Goal: Browse casually: Explore the website without a specific task or goal

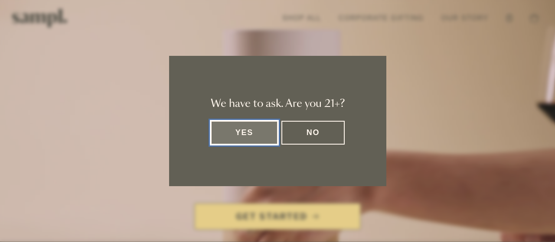
click at [245, 134] on button "Yes" at bounding box center [245, 133] width 68 height 24
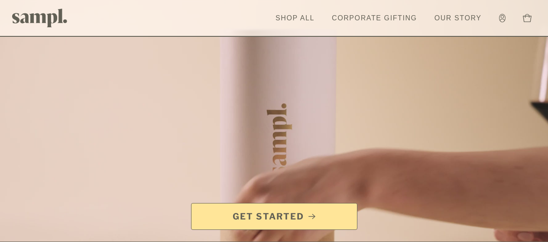
drag, startPoint x: 547, startPoint y: 21, endPoint x: 548, endPoint y: 32, distance: 10.9
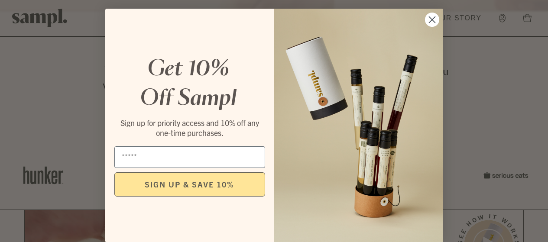
scroll to position [233, 0]
click at [429, 27] on circle "Close dialog" at bounding box center [432, 20] width 14 height 14
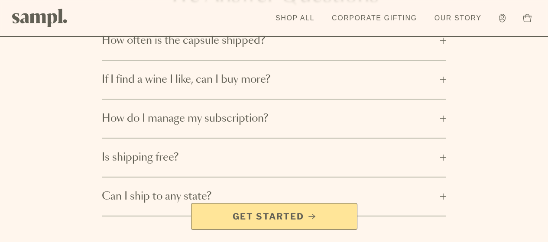
scroll to position [1251, 0]
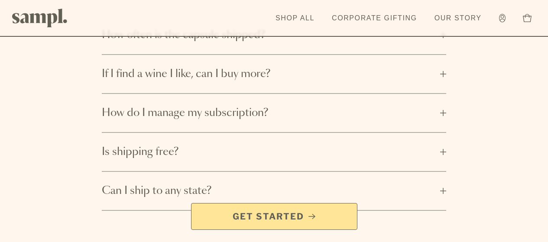
click at [443, 93] on button "If I find a wine I like, can I buy more?" at bounding box center [274, 74] width 344 height 38
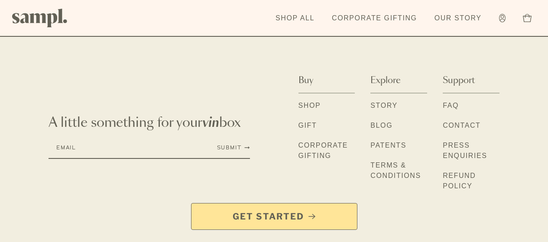
scroll to position [1485, 0]
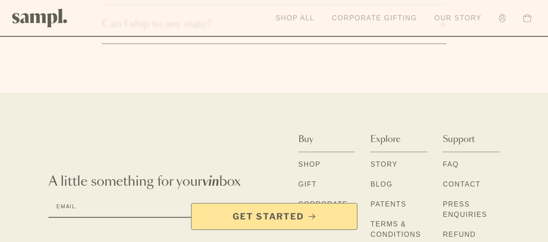
click at [368, 21] on link "Corporate Gifting" at bounding box center [375, 18] width 94 height 19
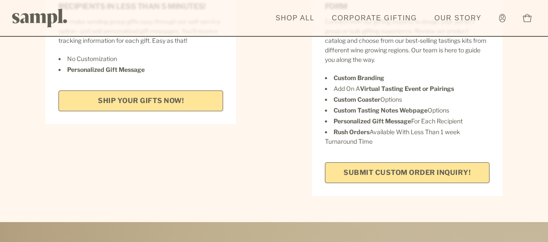
scroll to position [1371, 0]
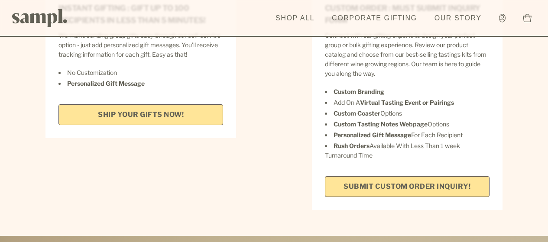
drag, startPoint x: 552, startPoint y: 17, endPoint x: 539, endPoint y: 123, distance: 106.0
click at [539, 123] on html "We have to ask. Are you 21+? Yes No Skip to main content Toggle navigation menu…" at bounding box center [274, 178] width 548 height 3099
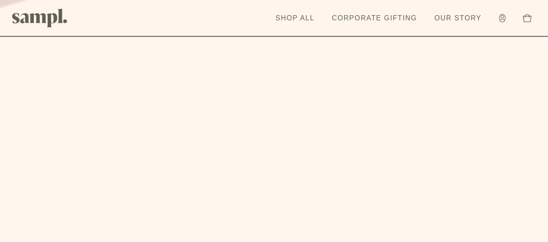
scroll to position [2420, 0]
click at [292, 19] on link "Shop All" at bounding box center [295, 18] width 48 height 19
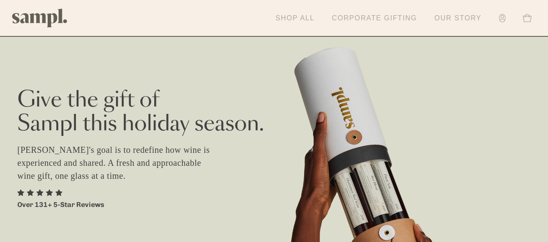
click at [297, 19] on link "Shop All" at bounding box center [295, 18] width 48 height 19
click at [459, 18] on link "Our Story" at bounding box center [458, 18] width 56 height 19
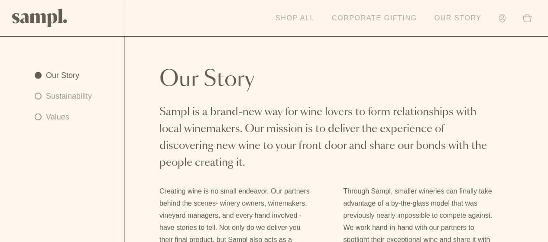
click at [295, 13] on link "Shop All" at bounding box center [295, 18] width 48 height 19
